Goal: Task Accomplishment & Management: Manage account settings

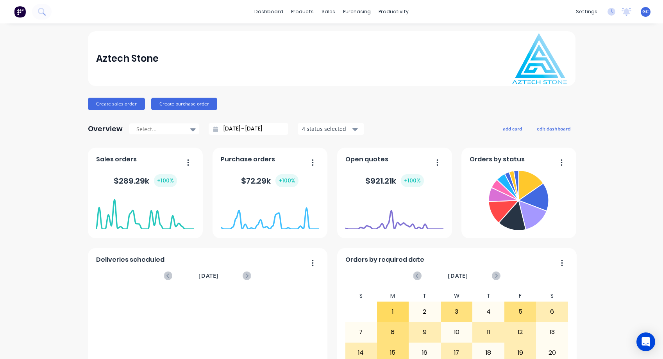
click at [643, 14] on span "GC" at bounding box center [646, 11] width 7 height 7
click at [579, 98] on div "Sign out" at bounding box center [579, 98] width 21 height 7
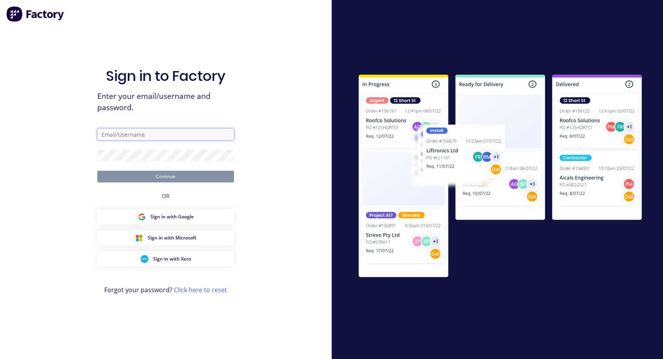
click at [106, 134] on input "text" at bounding box center [165, 135] width 137 height 12
type input "accounts@aztechcuttingsolutions.com.au"
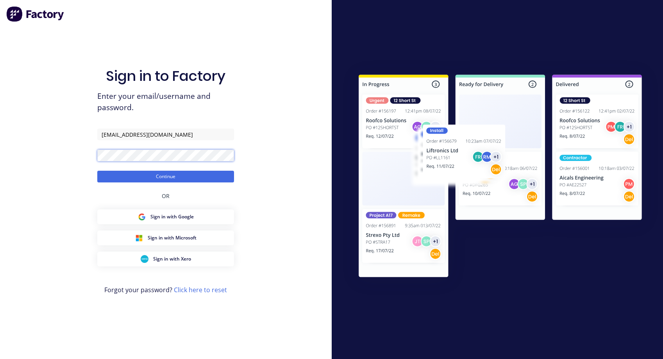
click at [97, 171] on button "Continue" at bounding box center [165, 177] width 137 height 12
